Goal: Navigation & Orientation: Find specific page/section

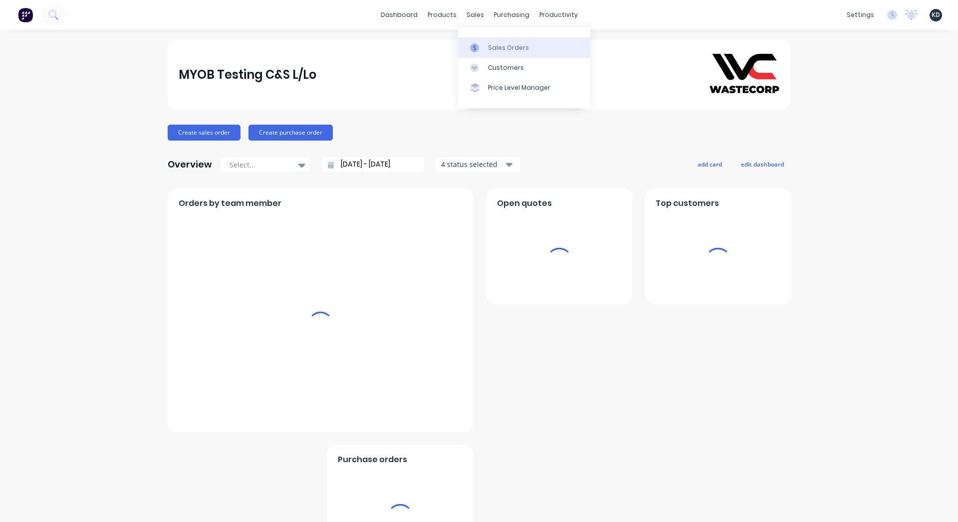
click at [504, 49] on div "Sales Orders" at bounding box center [508, 47] width 41 height 9
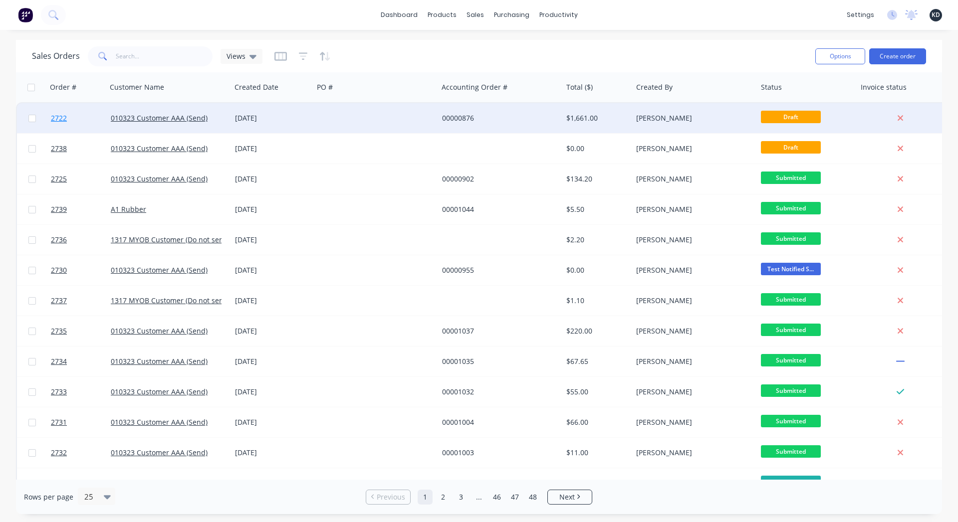
click at [56, 119] on span "2722" at bounding box center [59, 118] width 16 height 10
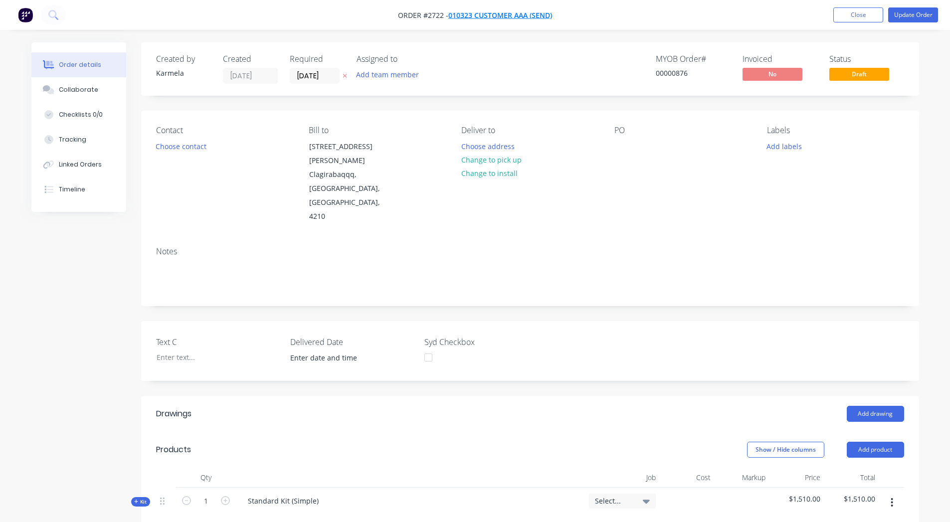
click at [487, 17] on span "010323 Customer AAA (Send)" at bounding box center [500, 14] width 104 height 9
click at [863, 20] on button "Close" at bounding box center [859, 14] width 50 height 15
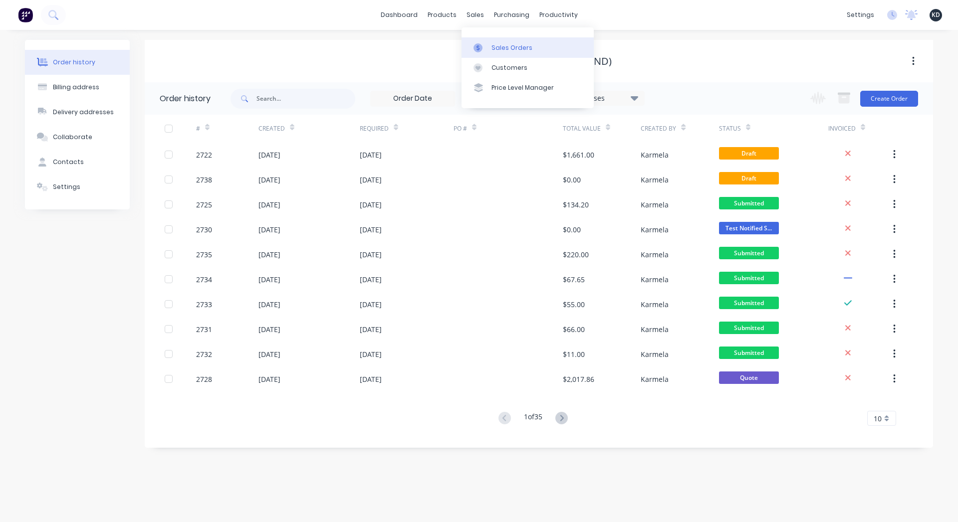
click at [488, 50] on link "Sales Orders" at bounding box center [527, 47] width 132 height 20
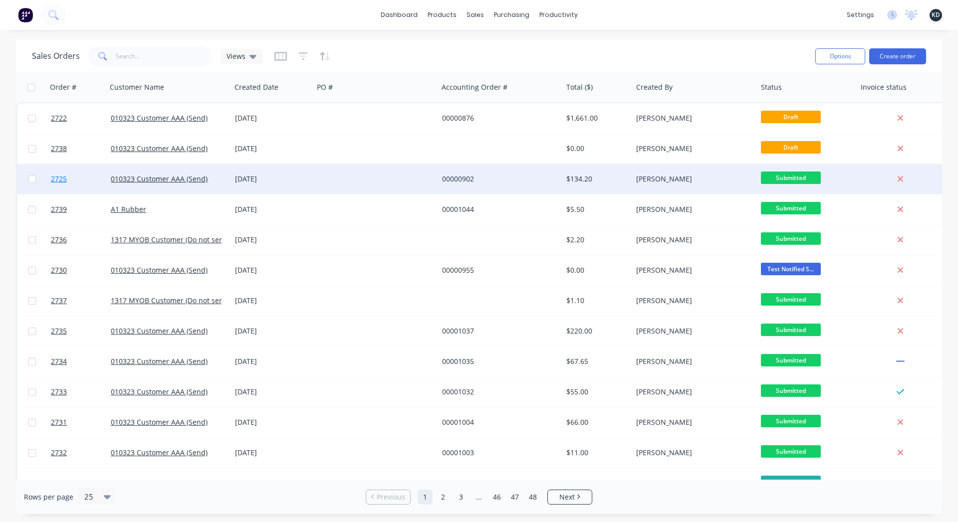
click at [95, 187] on link "2725" at bounding box center [81, 179] width 60 height 30
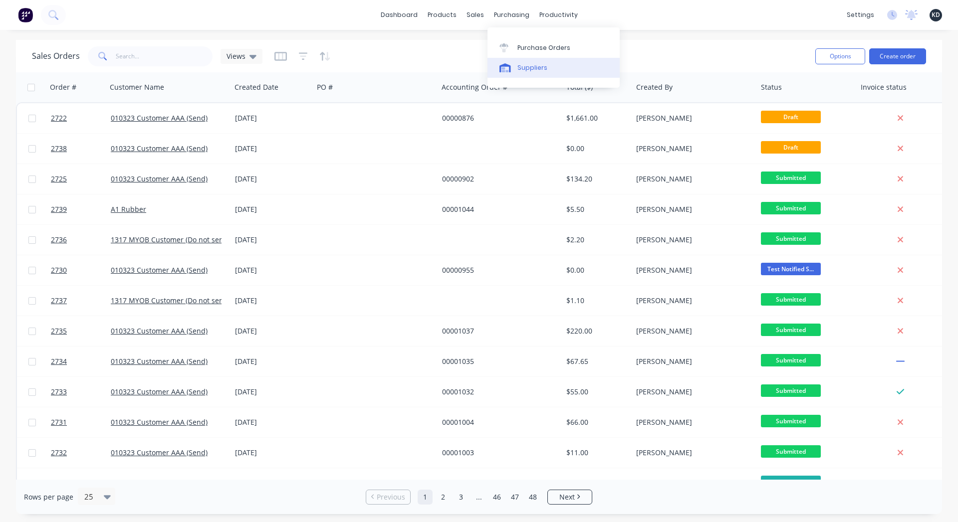
click at [526, 72] on div "Suppliers" at bounding box center [532, 67] width 30 height 9
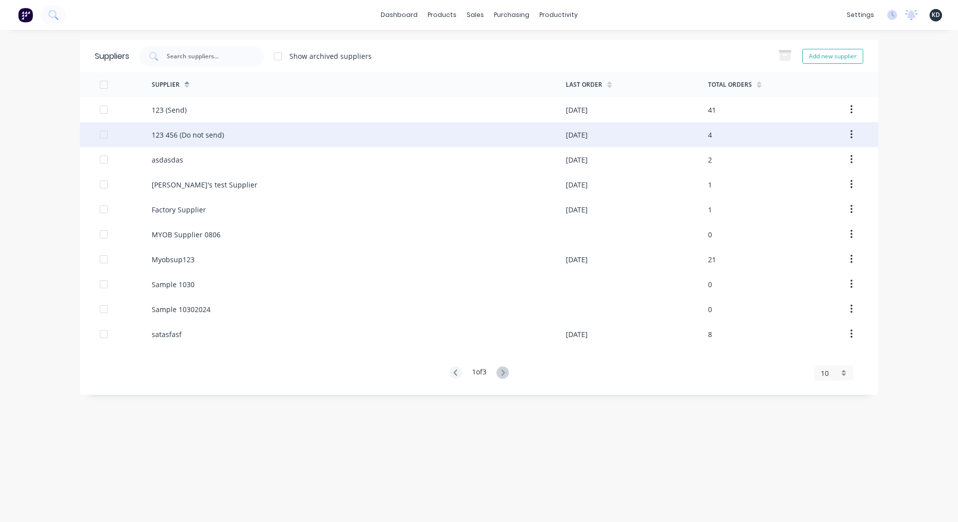
click at [338, 129] on div "123 456 (Do not send)" at bounding box center [359, 134] width 414 height 25
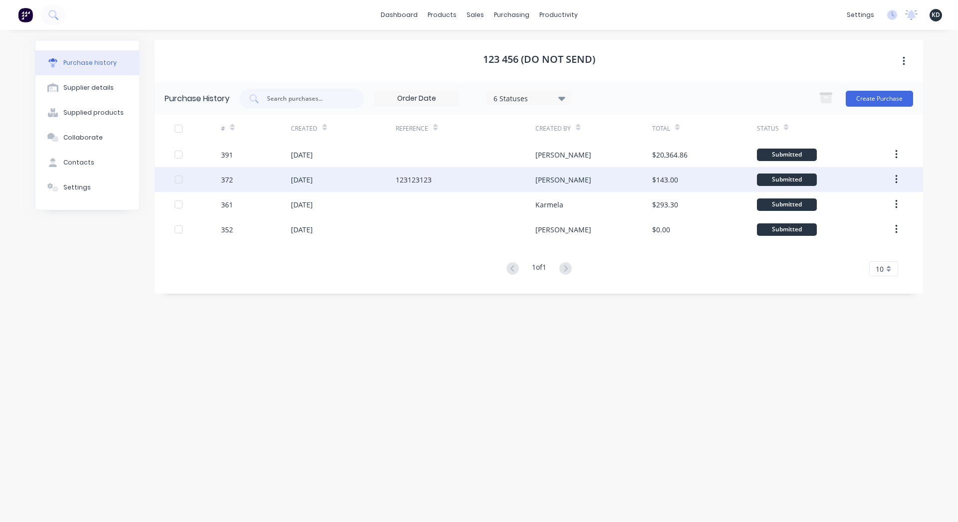
click at [423, 191] on div "123123123" at bounding box center [466, 179] width 140 height 25
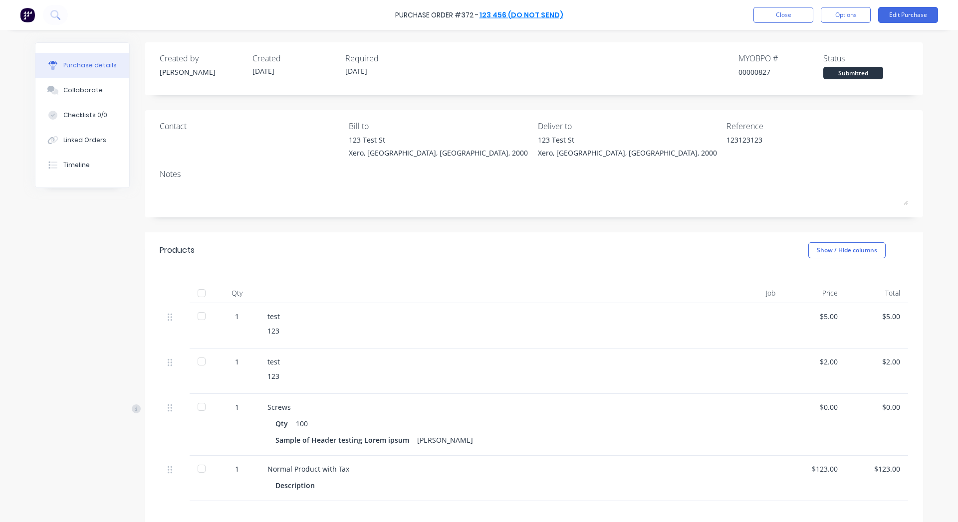
click at [527, 19] on link "123 456 (Do not send)" at bounding box center [521, 15] width 84 height 10
